Goal: Task Accomplishment & Management: Understand process/instructions

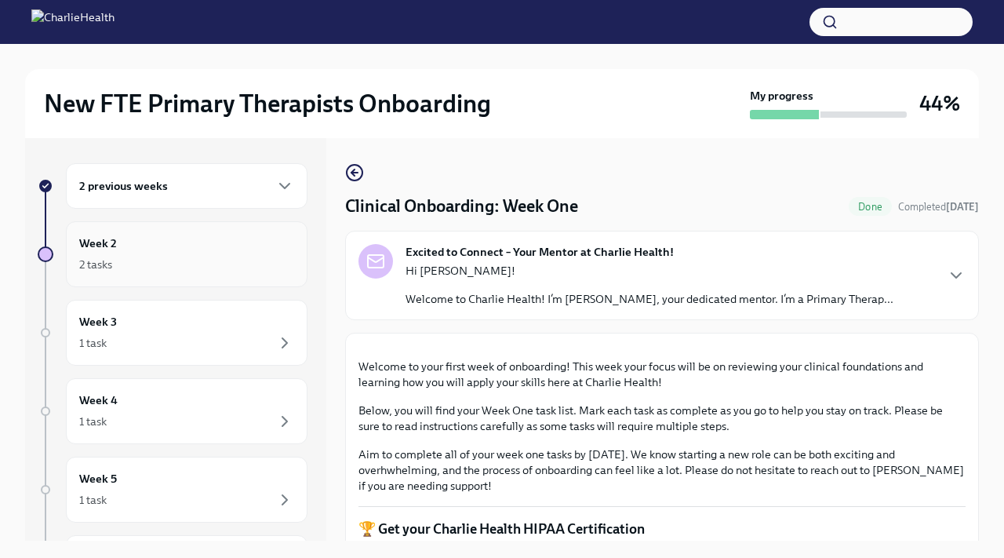
click at [114, 240] on h6 "Week 2" at bounding box center [98, 243] width 38 height 17
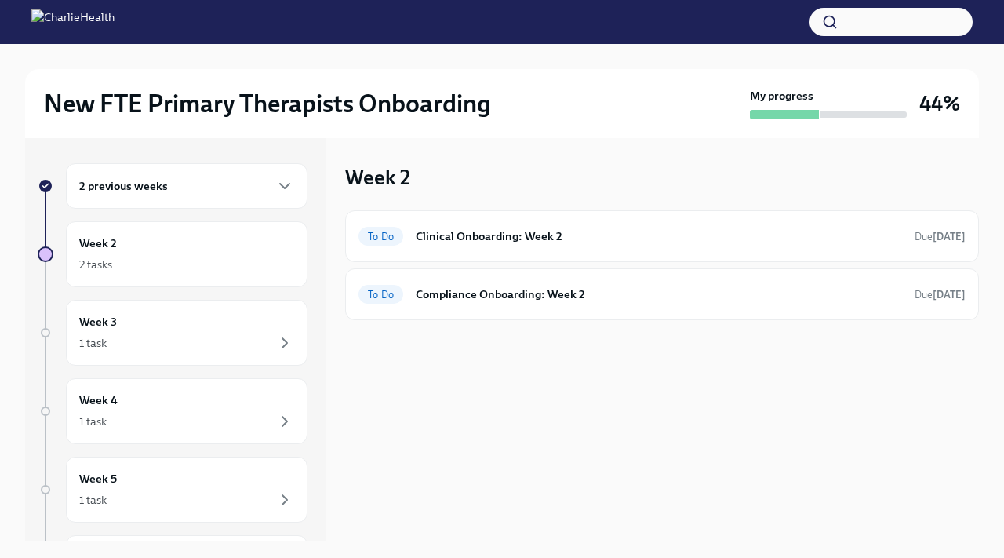
click at [176, 193] on div "2 previous weeks" at bounding box center [186, 185] width 215 height 19
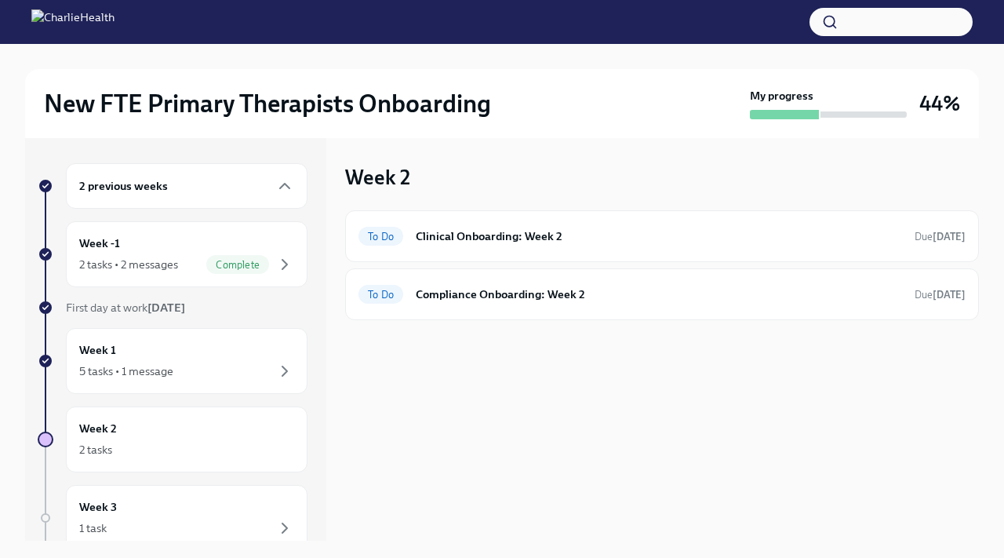
click at [176, 193] on div "2 previous weeks" at bounding box center [186, 185] width 215 height 19
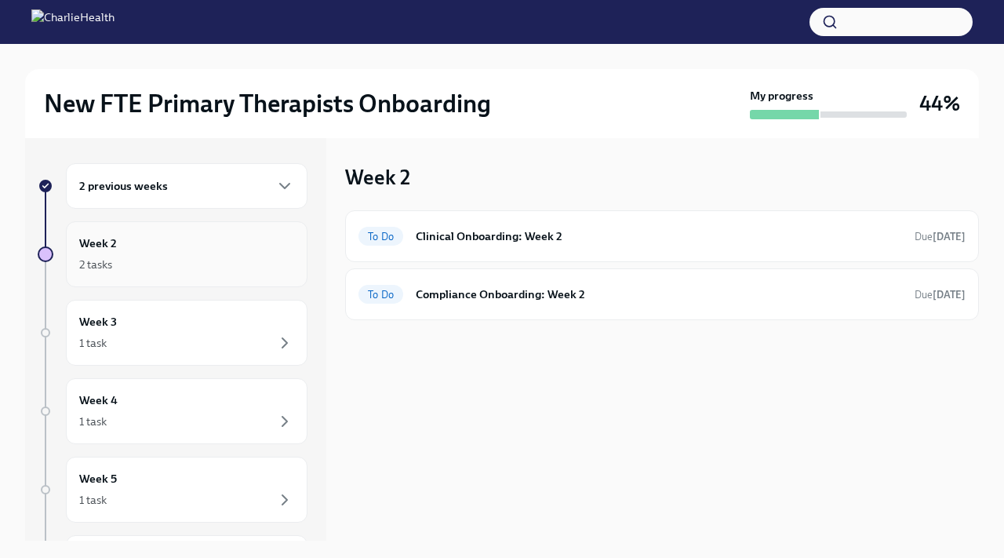
click at [172, 253] on div "Week 2 2 tasks" at bounding box center [186, 254] width 215 height 39
click at [548, 293] on h6 "Compliance Onboarding: Week 2" at bounding box center [659, 294] width 486 height 17
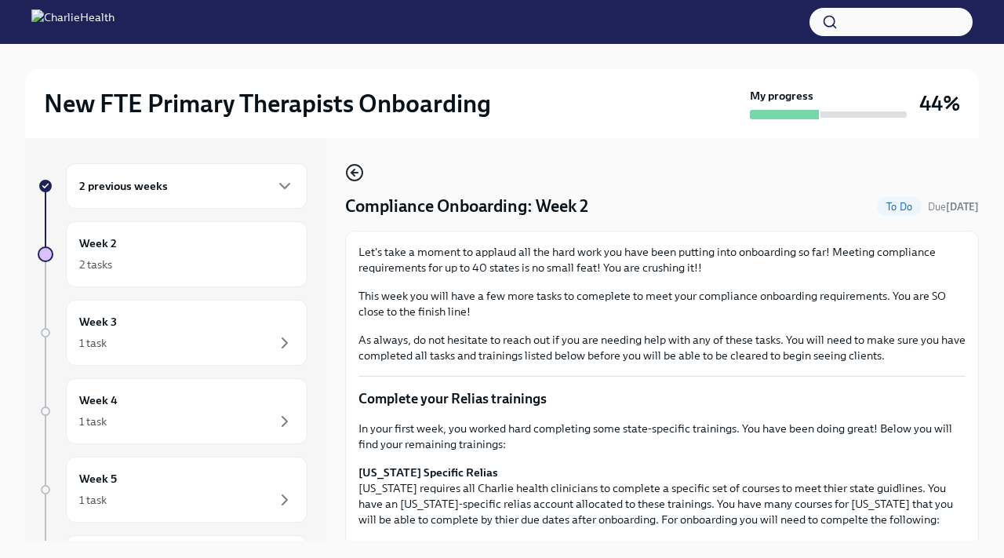
click at [358, 175] on icon "button" at bounding box center [354, 172] width 19 height 19
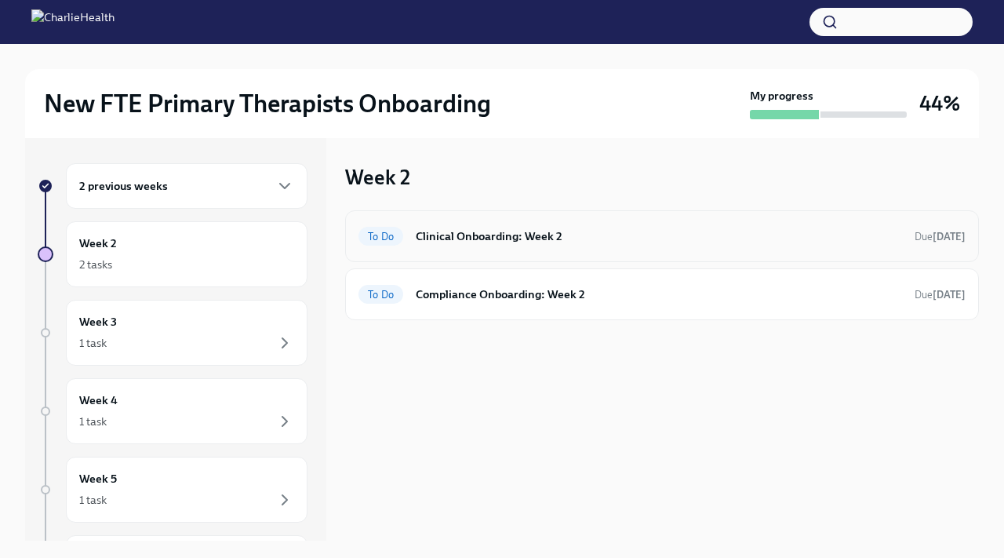
click at [428, 243] on h6 "Clinical Onboarding: Week 2" at bounding box center [659, 235] width 486 height 17
